Goal: Task Accomplishment & Management: Use online tool/utility

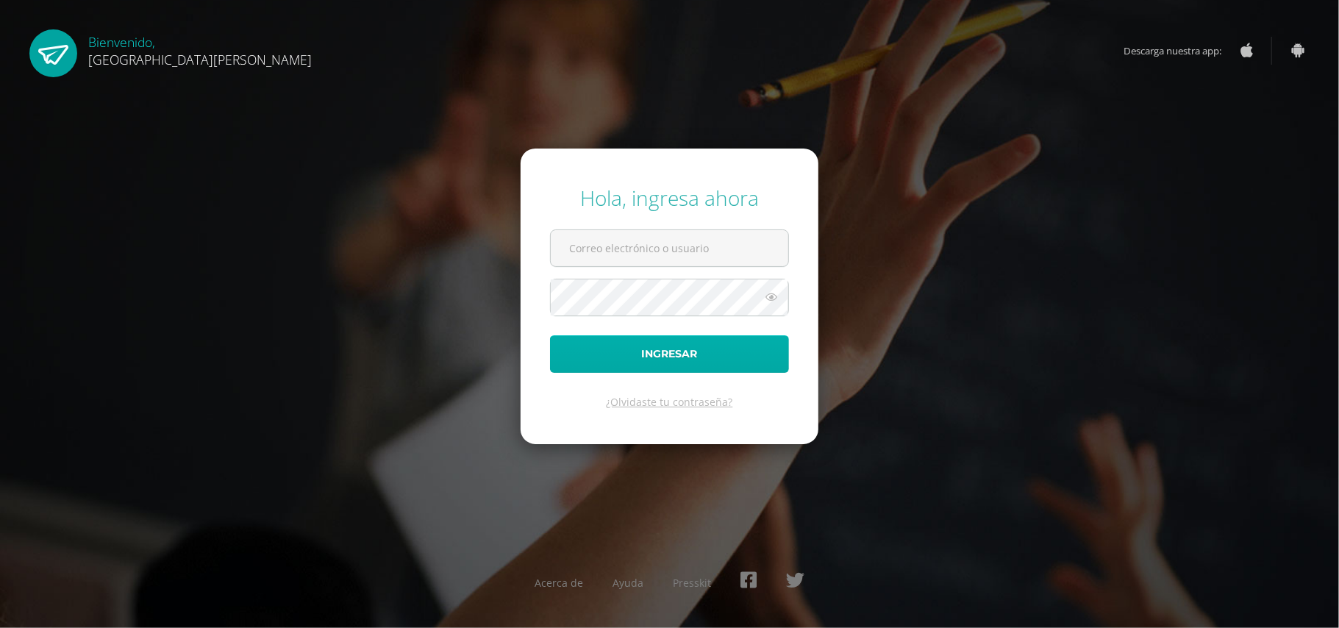
type input "[EMAIL_ADDRESS][DOMAIN_NAME]"
click at [697, 346] on button "Ingresar" at bounding box center [669, 353] width 239 height 37
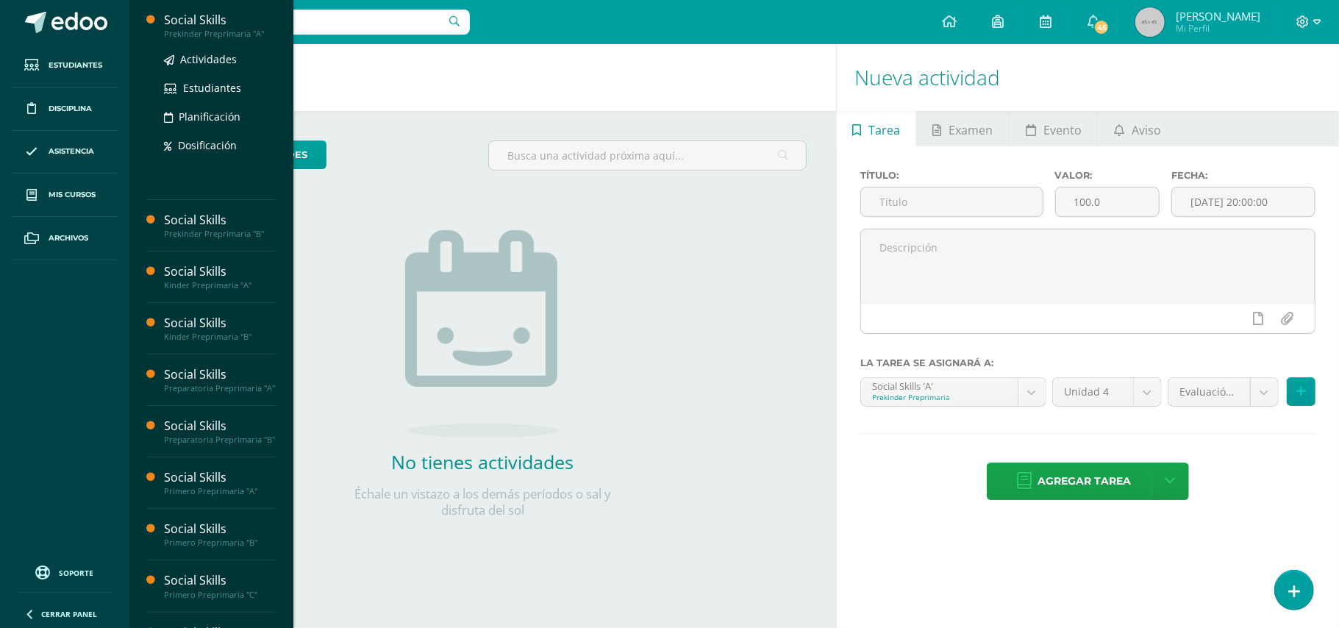
drag, startPoint x: 224, startPoint y: 33, endPoint x: 181, endPoint y: 22, distance: 44.8
click at [181, 22] on div "Social Skills" at bounding box center [220, 20] width 112 height 17
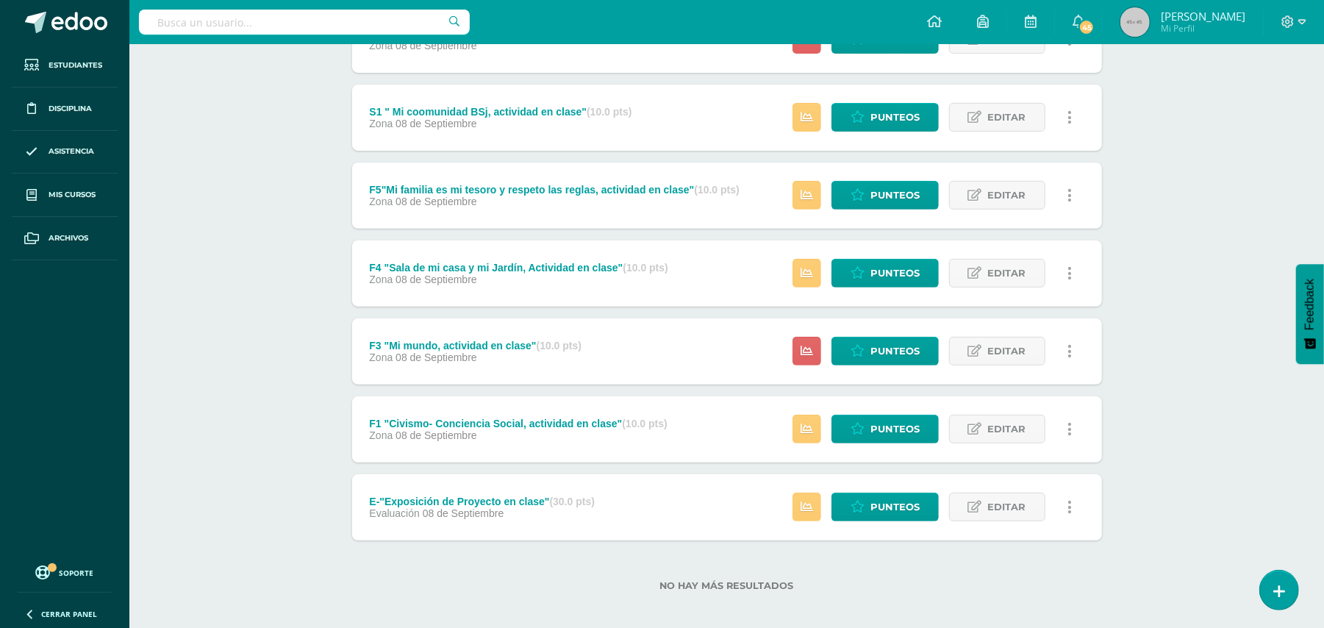
scroll to position [324, 0]
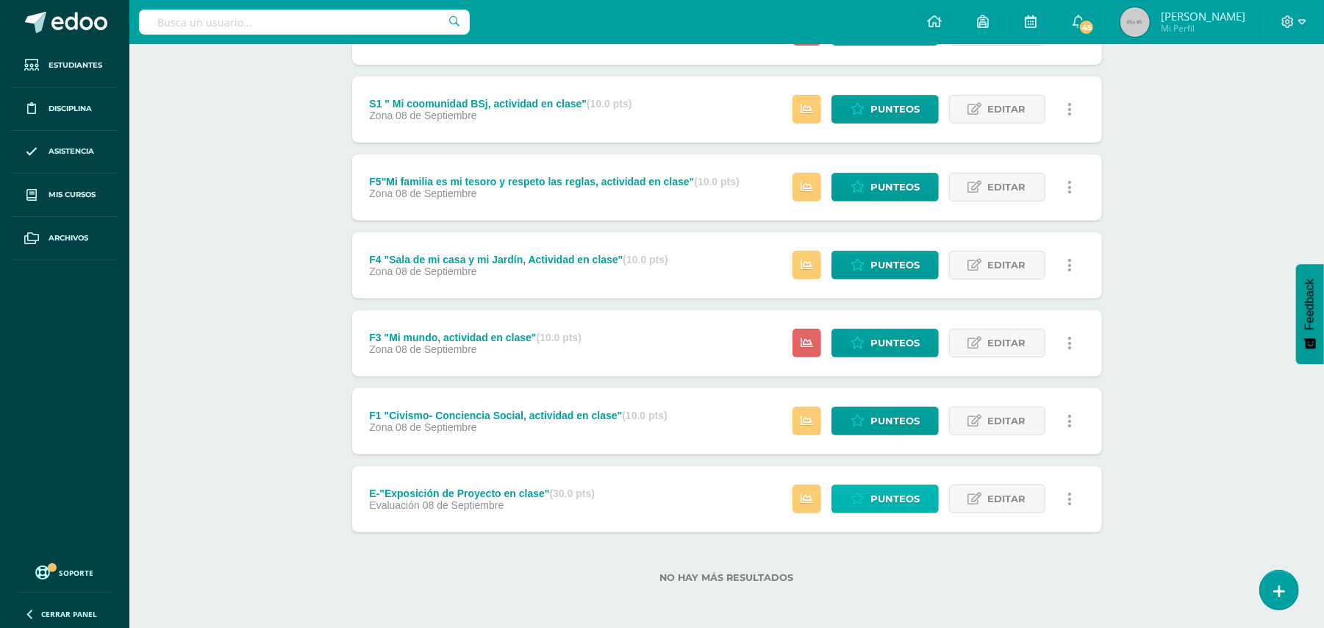
click at [889, 498] on span "Punteos" at bounding box center [894, 498] width 49 height 27
